Goal: Find contact information: Find contact information

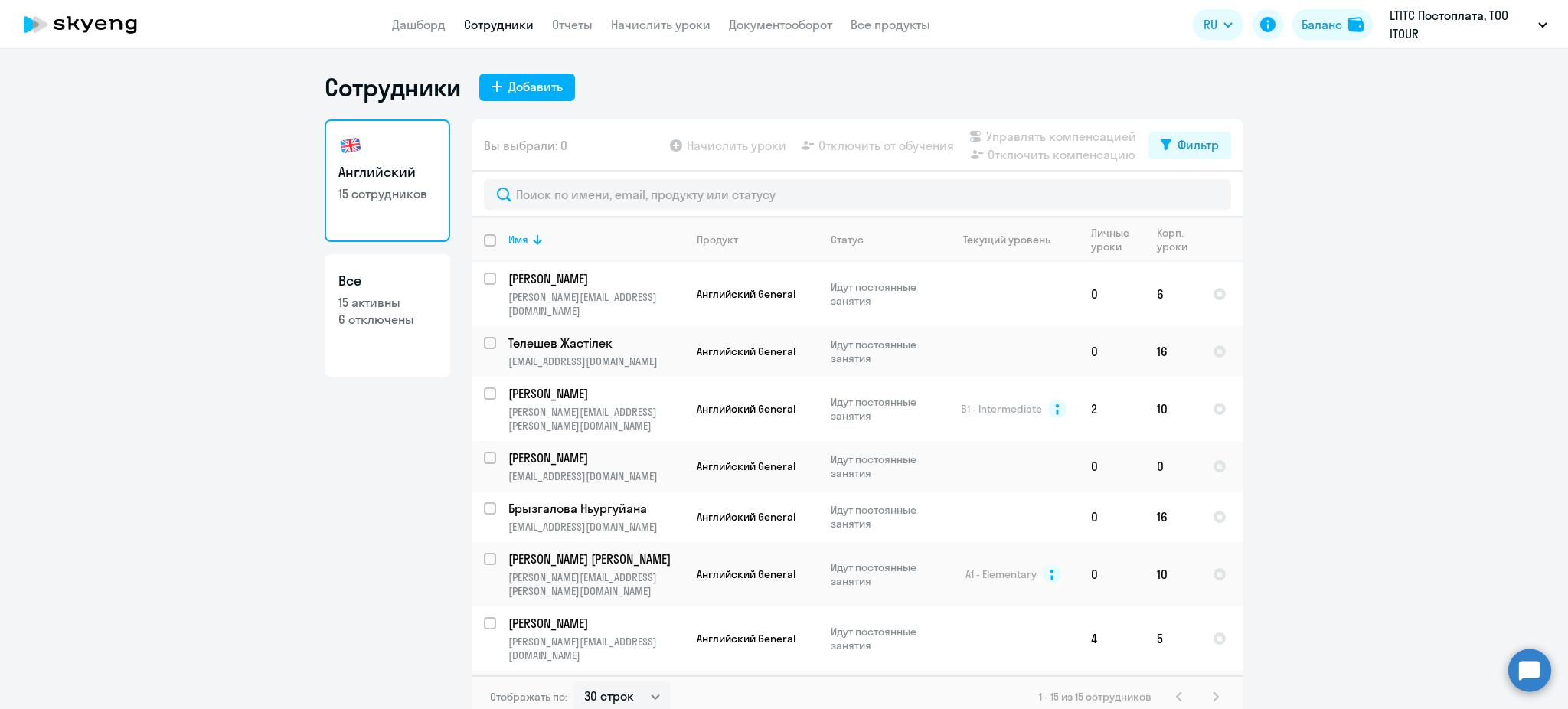
select select "30"
click at [1414, 31] on p "LTITC Постоплата, ТОО ITOUR" at bounding box center [1460, 25] width 142 height 37
click at [1264, 138] on ng-component "Сотрудники Добавить Английский 15 сотрудников Все 15 активны 6 отключены Вы выб…" at bounding box center [784, 395] width 1568 height 646
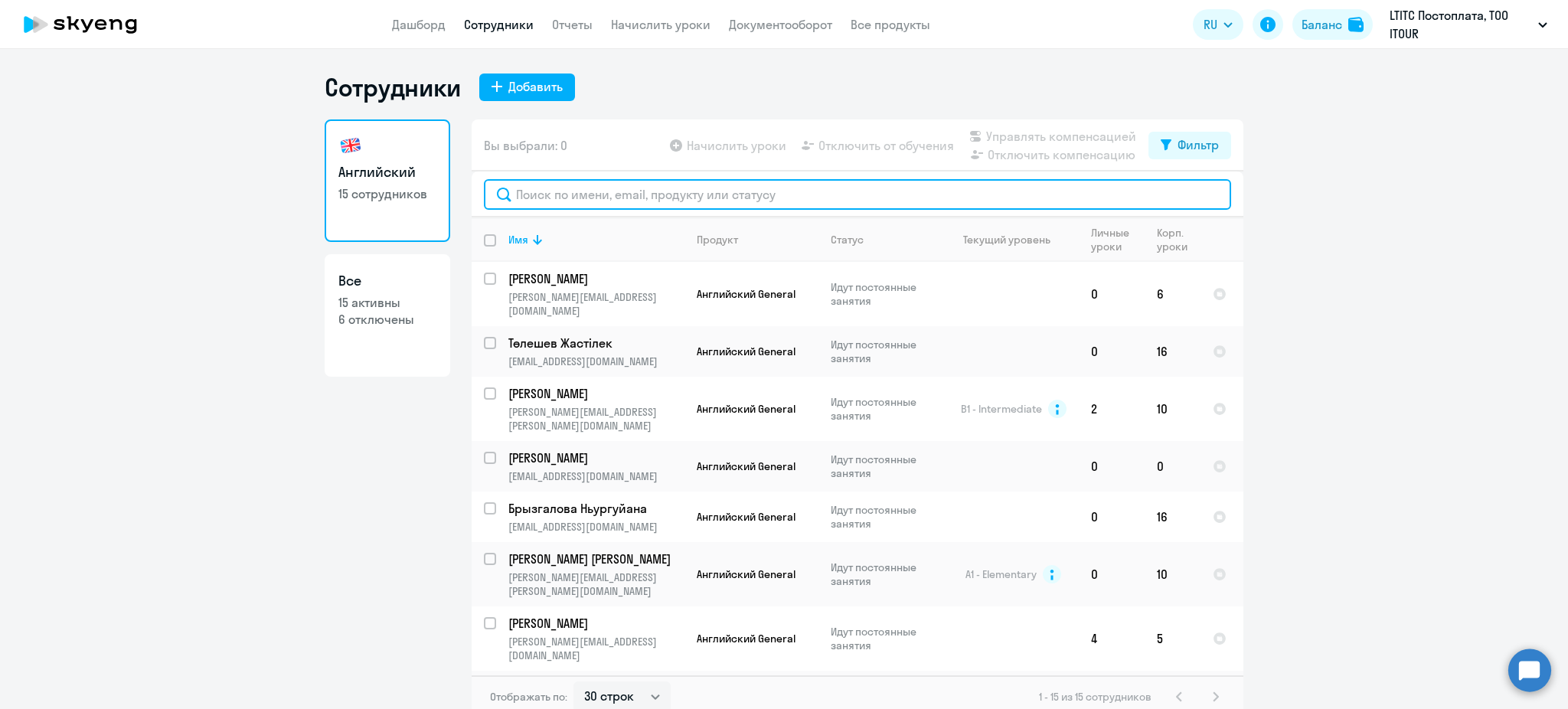
click at [577, 199] on input "text" at bounding box center [857, 194] width 747 height 31
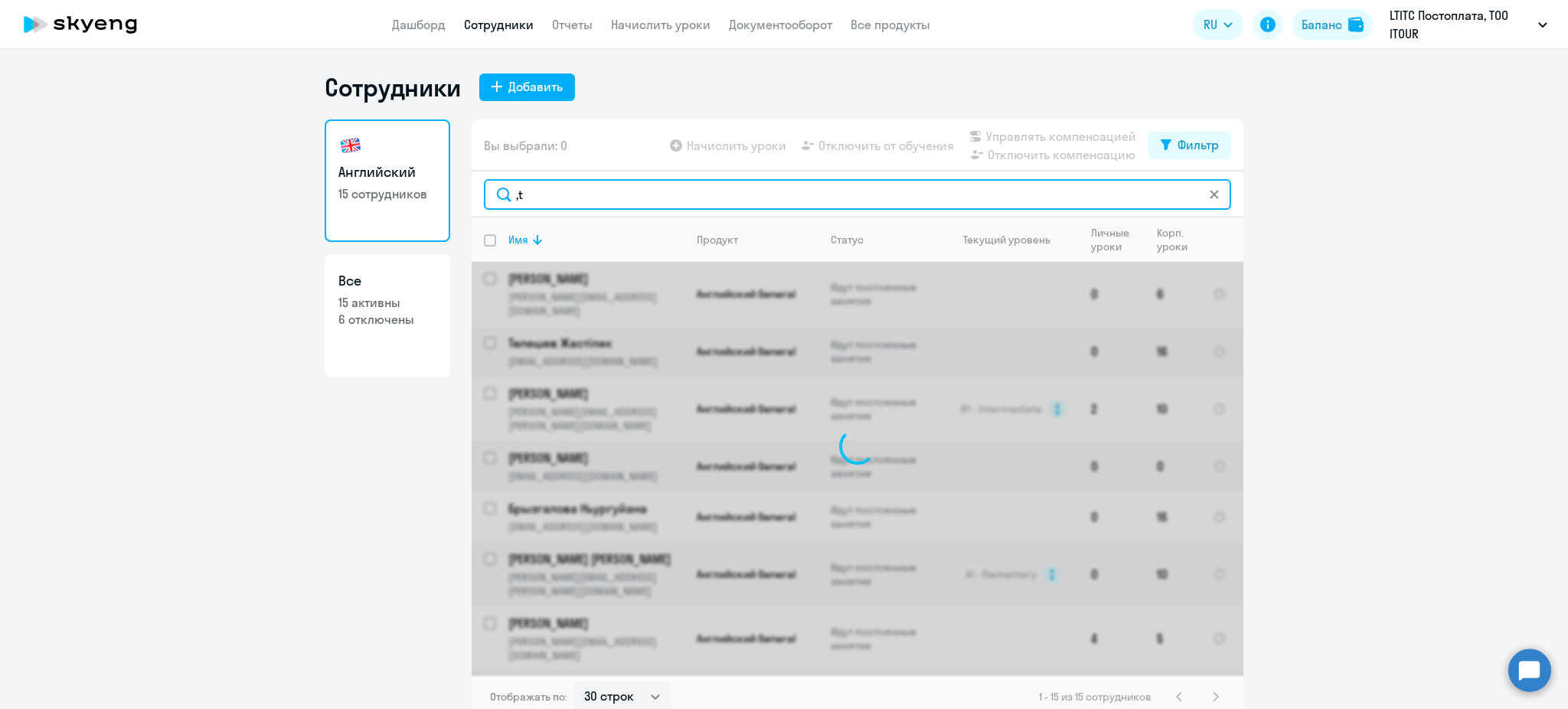
type input ","
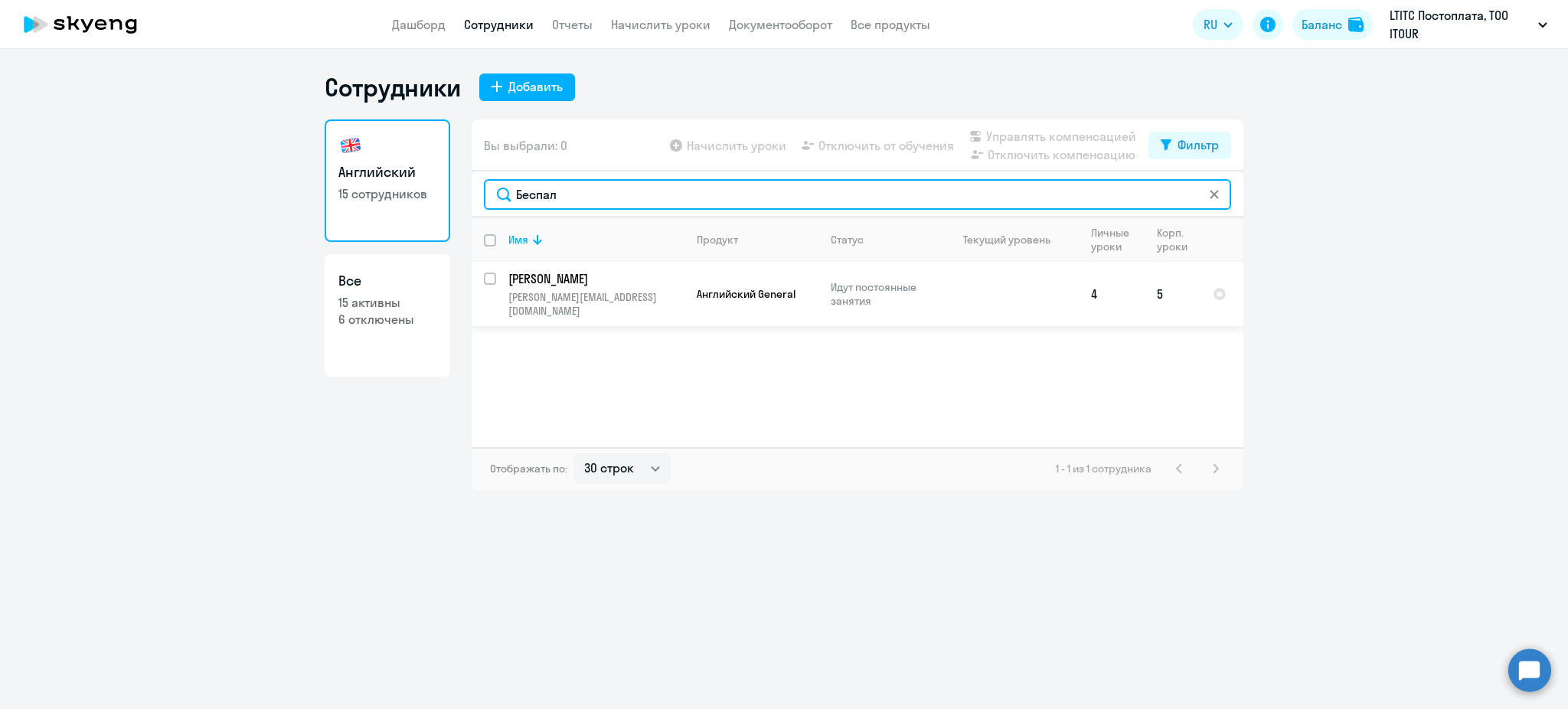
type input "Беспал"
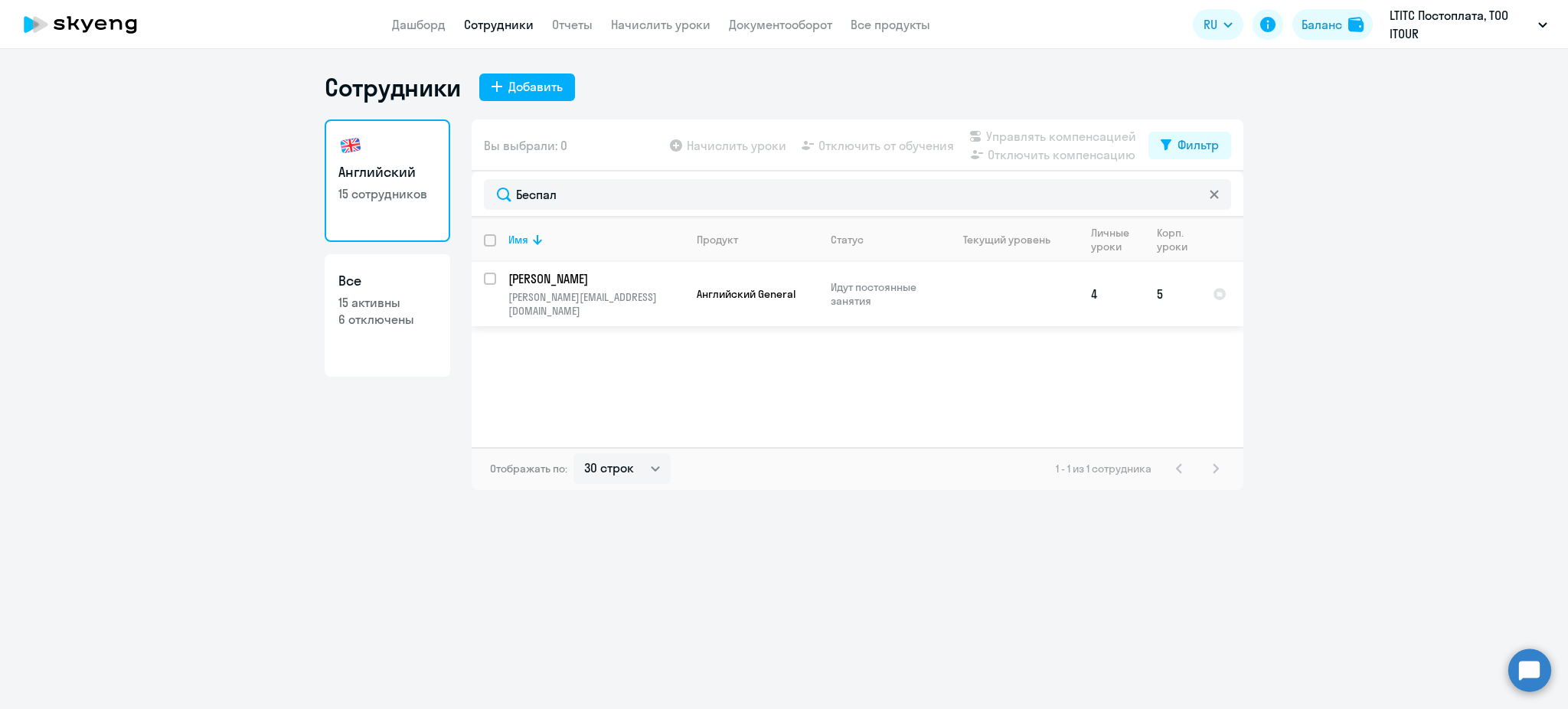
click at [597, 271] on p "[PERSON_NAME]" at bounding box center [594, 279] width 173 height 17
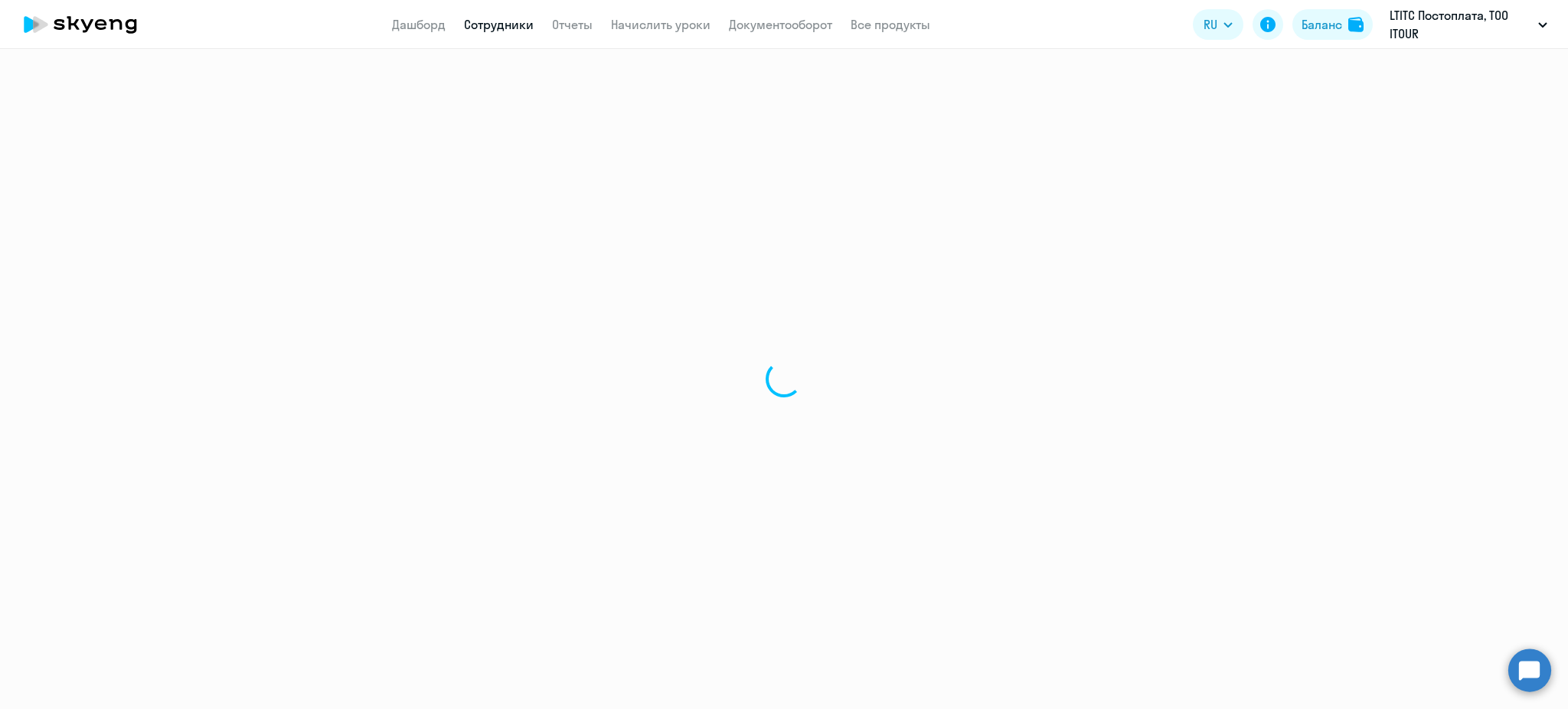
select select "english"
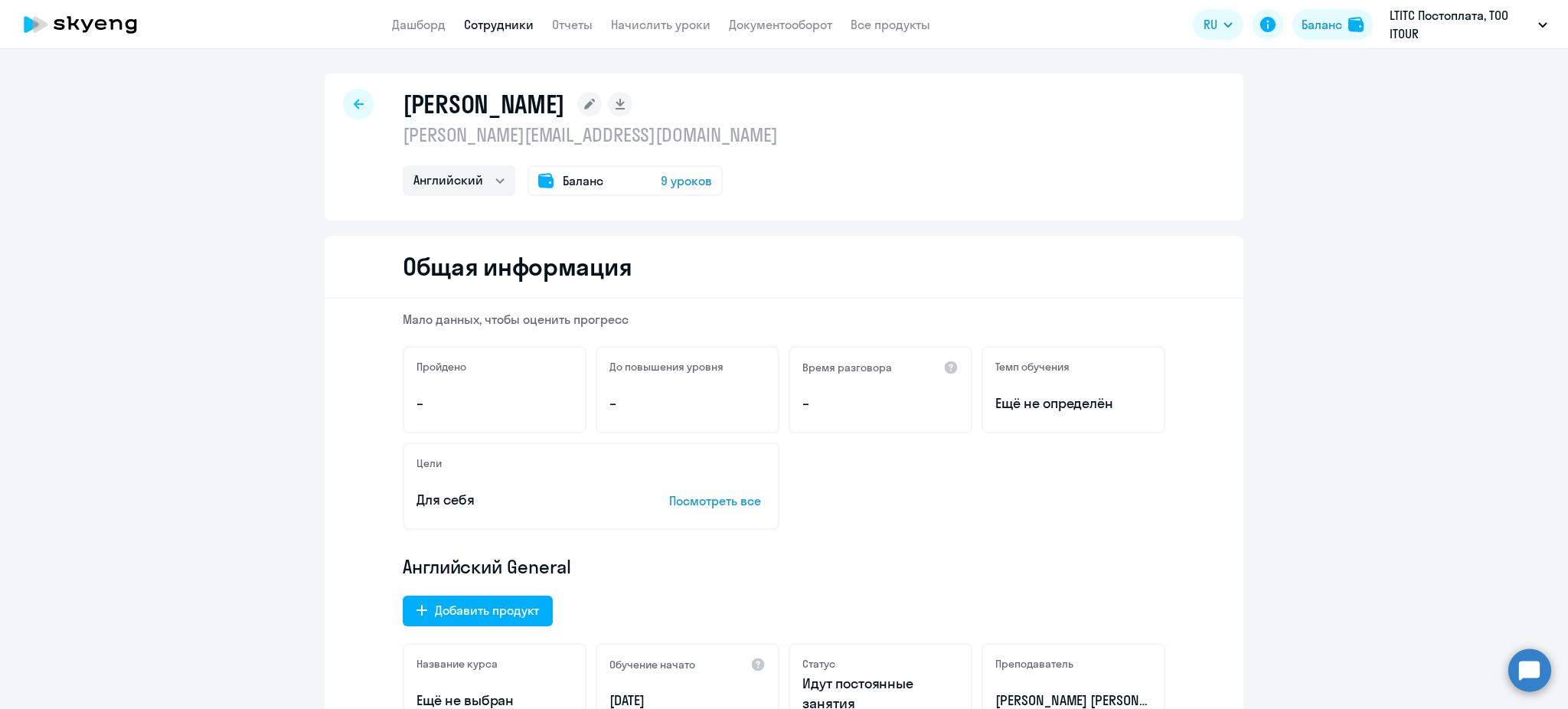
click at [531, 140] on p "[PERSON_NAME][EMAIL_ADDRESS][DOMAIN_NAME]" at bounding box center [590, 135] width 375 height 25
copy p "[PERSON_NAME][EMAIL_ADDRESS][DOMAIN_NAME]"
